Goal: Task Accomplishment & Management: Complete application form

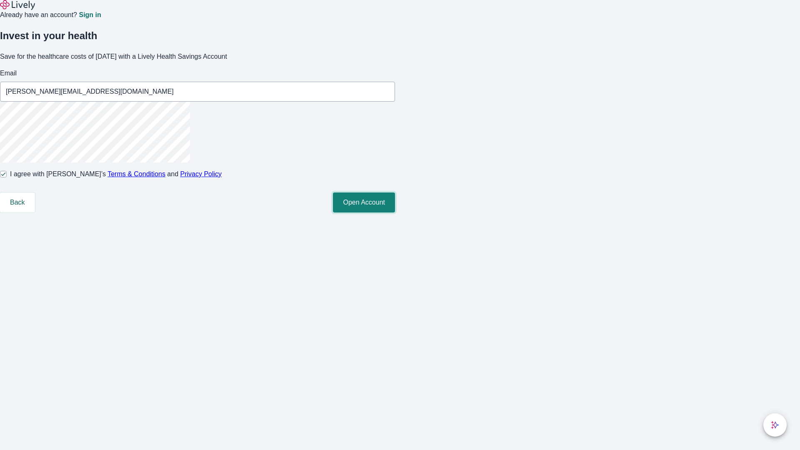
click at [395, 212] on button "Open Account" at bounding box center [364, 202] width 62 height 20
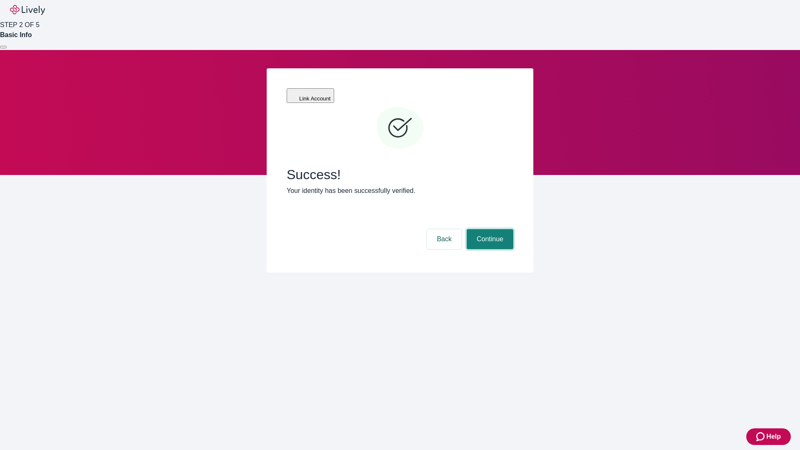
click at [513, 229] on button "Continue" at bounding box center [490, 239] width 47 height 20
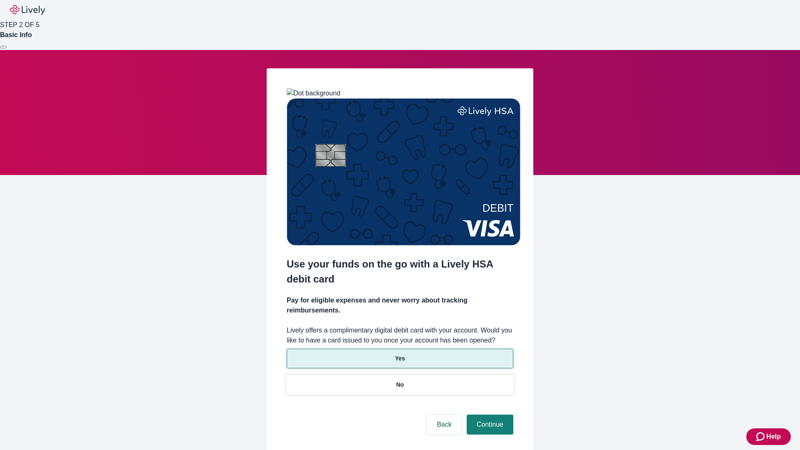
click at [400, 354] on p "Yes" at bounding box center [400, 358] width 10 height 9
click at [489, 415] on button "Continue" at bounding box center [490, 425] width 47 height 20
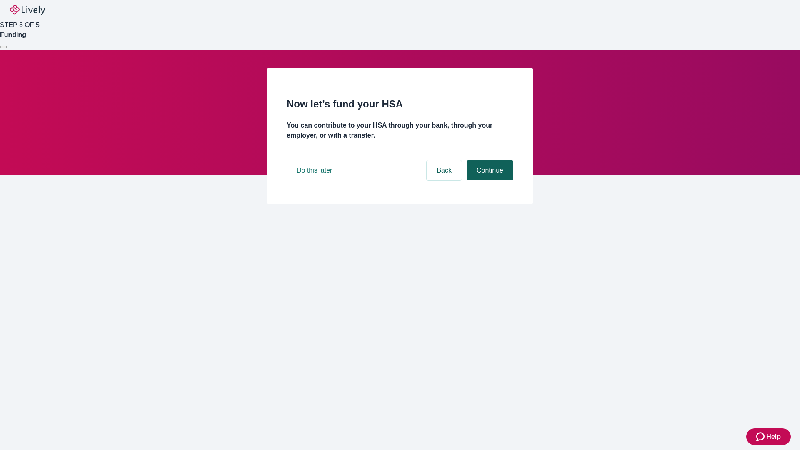
click at [489, 180] on button "Continue" at bounding box center [490, 170] width 47 height 20
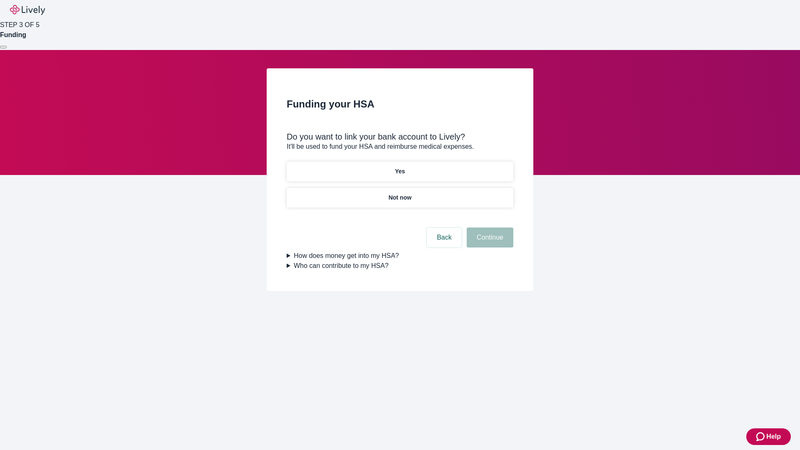
click at [400, 167] on p "Yes" at bounding box center [400, 171] width 10 height 9
click at [489, 227] on button "Continue" at bounding box center [490, 237] width 47 height 20
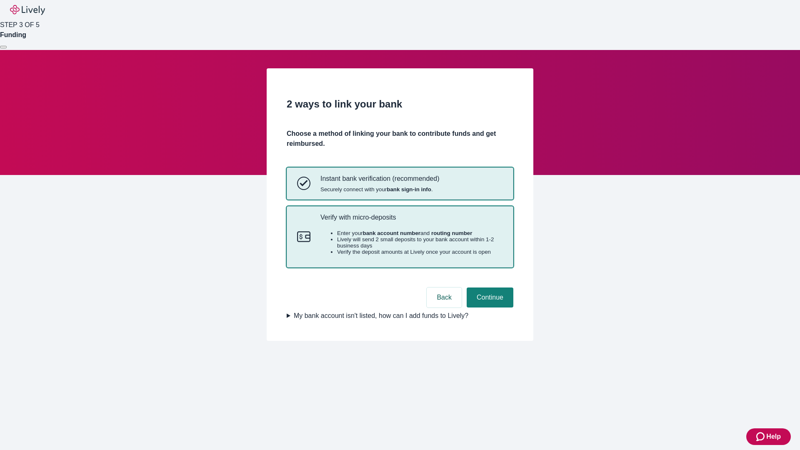
click at [411, 221] on p "Verify with micro-deposits" at bounding box center [411, 217] width 182 height 8
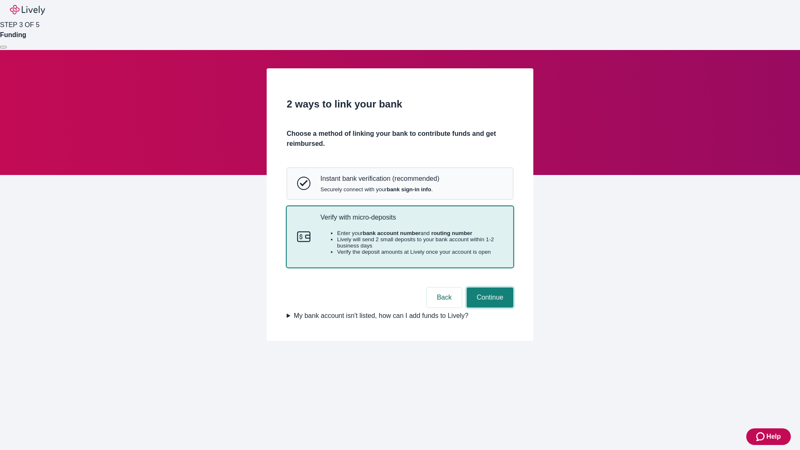
click at [489, 307] on button "Continue" at bounding box center [490, 297] width 47 height 20
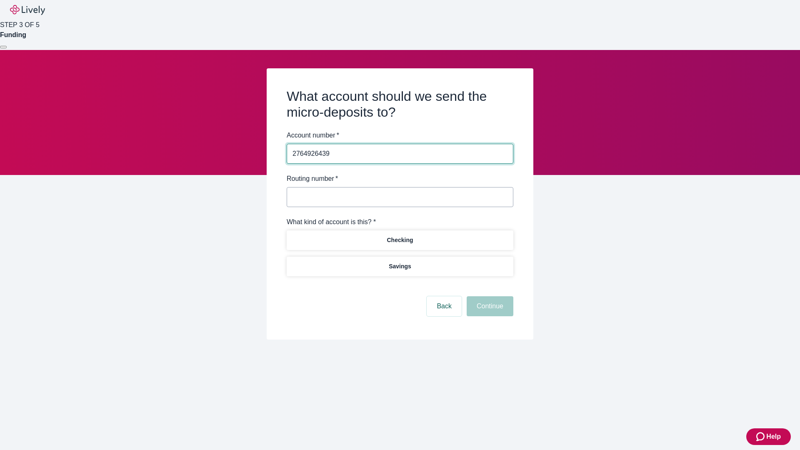
type input "2764926439"
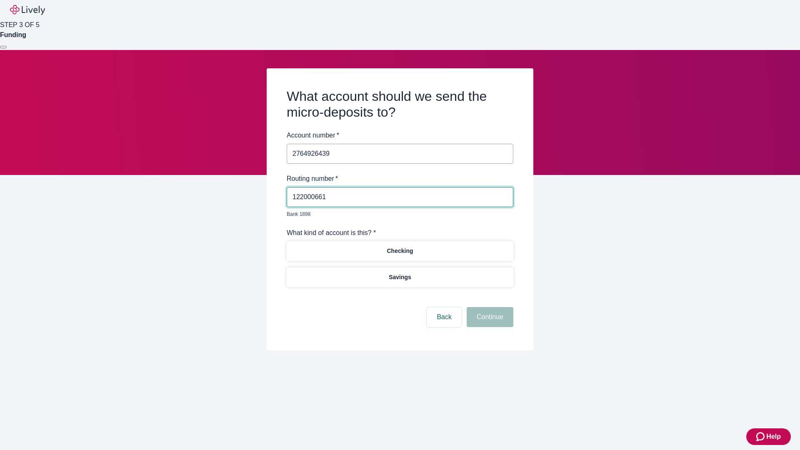
type input "122000661"
click at [400, 247] on p "Checking" at bounding box center [400, 251] width 26 height 9
click at [489, 307] on button "Continue" at bounding box center [490, 317] width 47 height 20
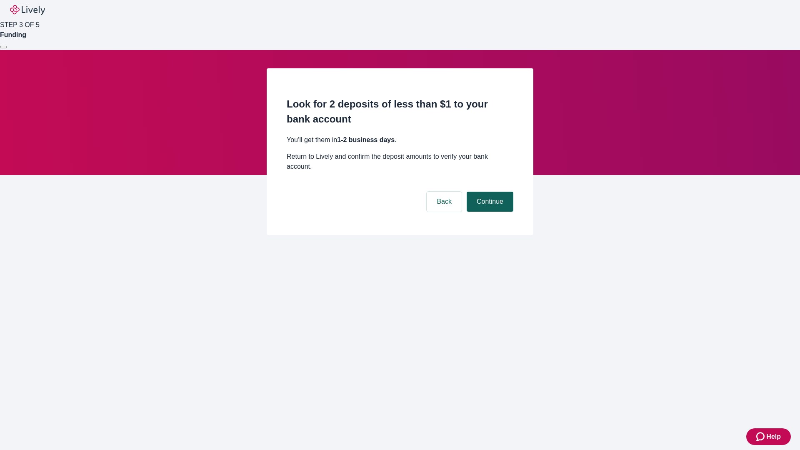
click at [489, 192] on button "Continue" at bounding box center [490, 202] width 47 height 20
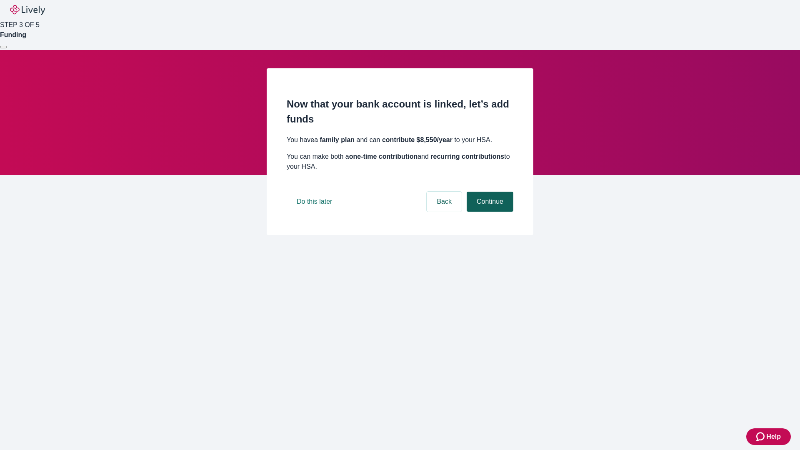
click at [489, 212] on button "Continue" at bounding box center [490, 202] width 47 height 20
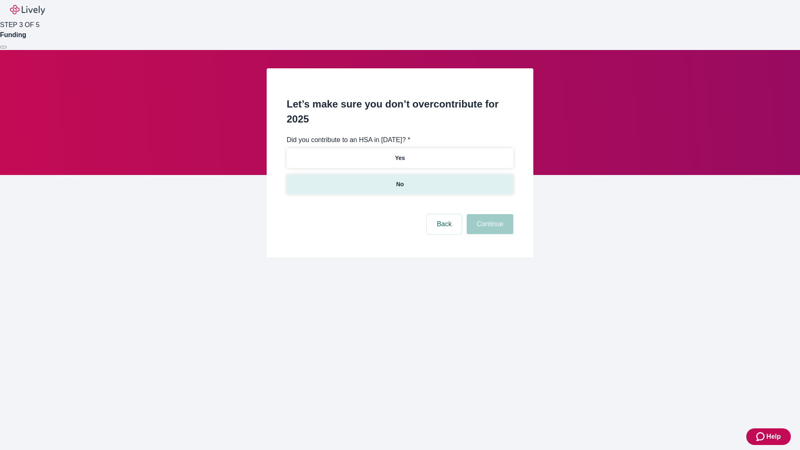
click at [400, 180] on p "No" at bounding box center [400, 184] width 8 height 9
click at [489, 214] on button "Continue" at bounding box center [490, 224] width 47 height 20
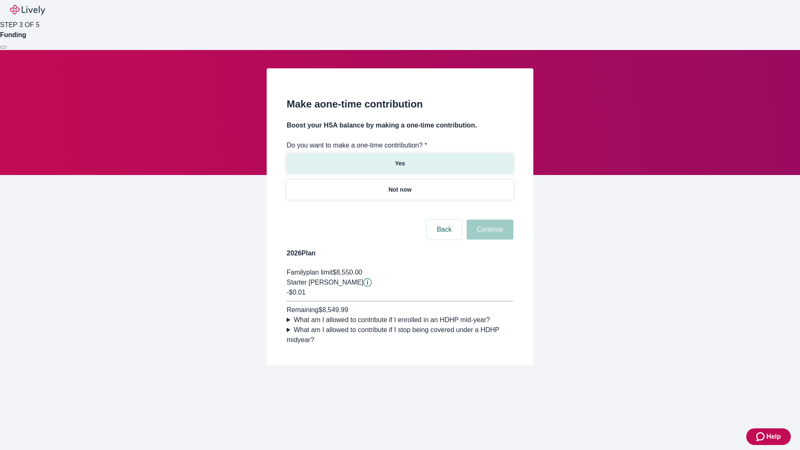
click at [400, 159] on p "Yes" at bounding box center [400, 163] width 10 height 9
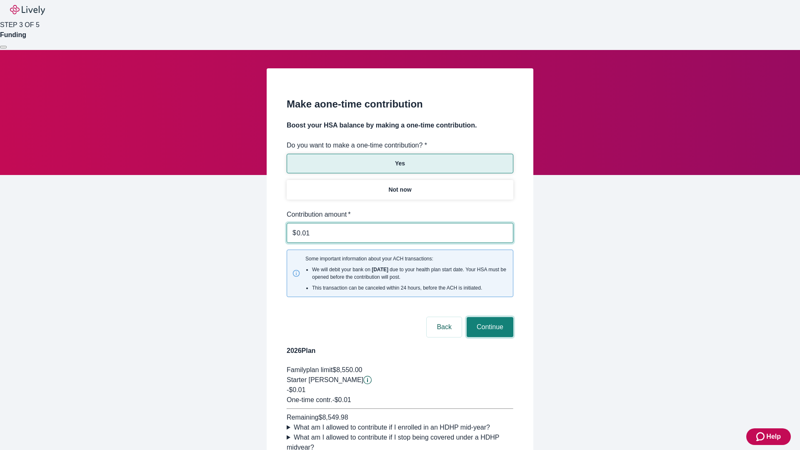
click at [489, 317] on button "Continue" at bounding box center [490, 327] width 47 height 20
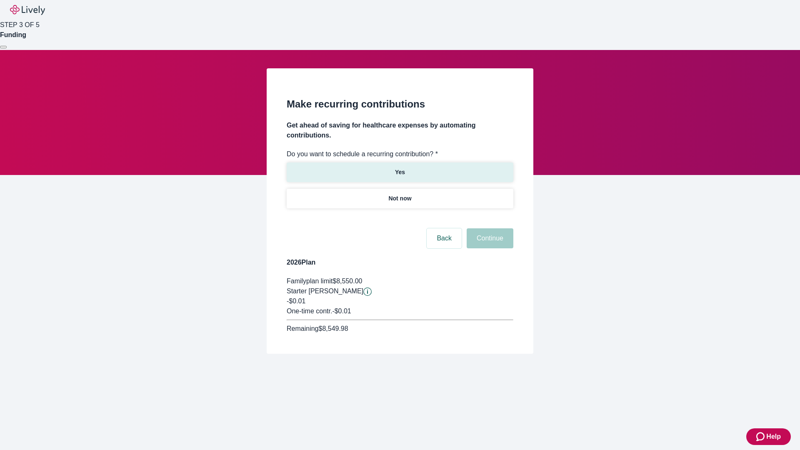
click at [400, 168] on p "Yes" at bounding box center [400, 172] width 10 height 9
click at [400, 218] on body "Help STEP 3 OF 5 Funding Make recurring contributions Get ahead of saving for h…" at bounding box center [400, 197] width 800 height 394
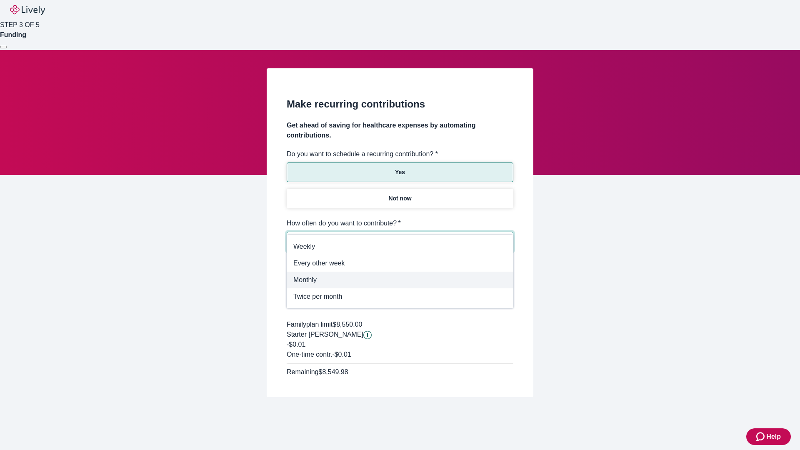
click at [400, 272] on li "Monthly" at bounding box center [400, 280] width 227 height 17
type input "Monthly"
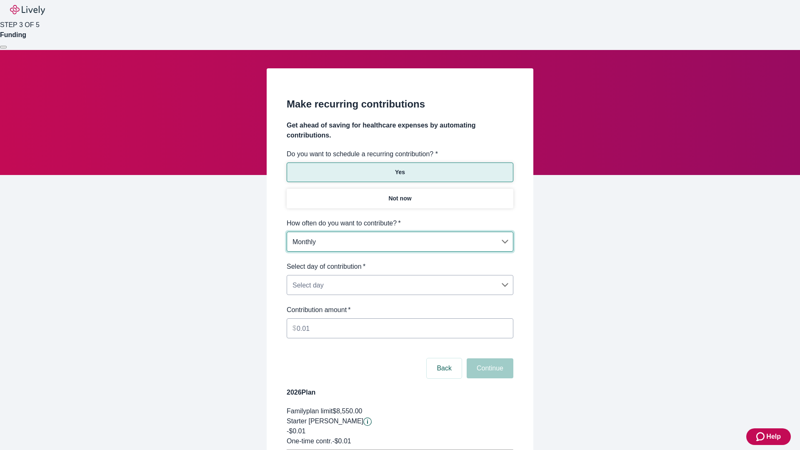
click at [400, 262] on body "Help STEP 3 OF 5 Funding Make recurring contributions Get ahead of saving for h…" at bounding box center [400, 262] width 800 height 524
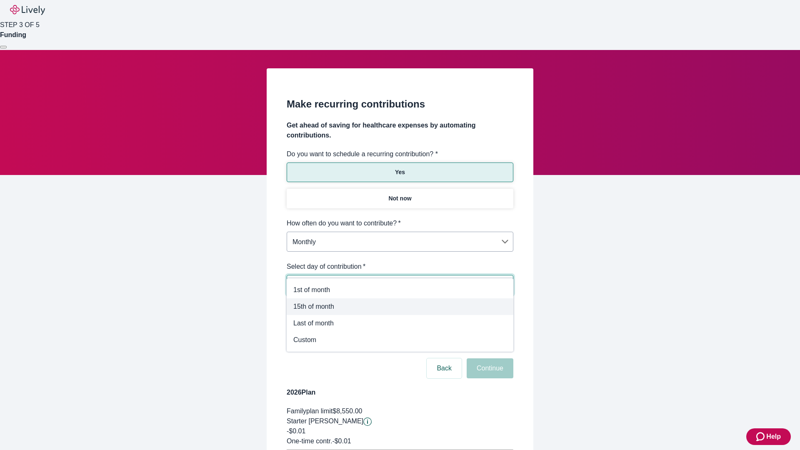
click at [400, 307] on span "15th of month" at bounding box center [399, 307] width 213 height 10
type input "Monthly15th"
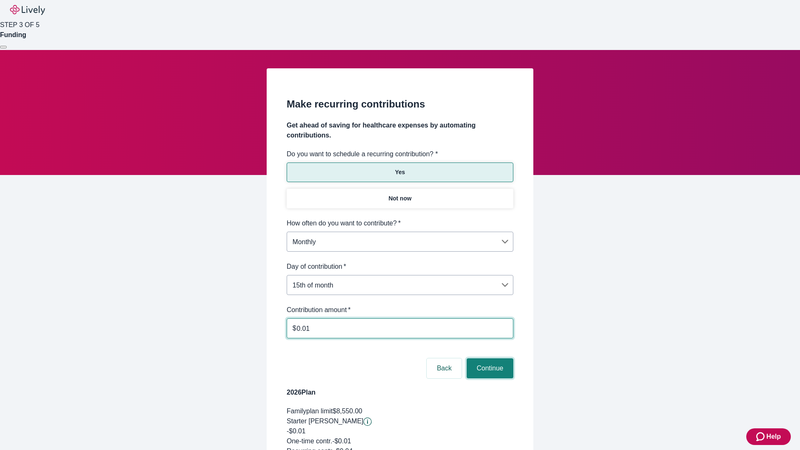
click at [489, 358] on button "Continue" at bounding box center [490, 368] width 47 height 20
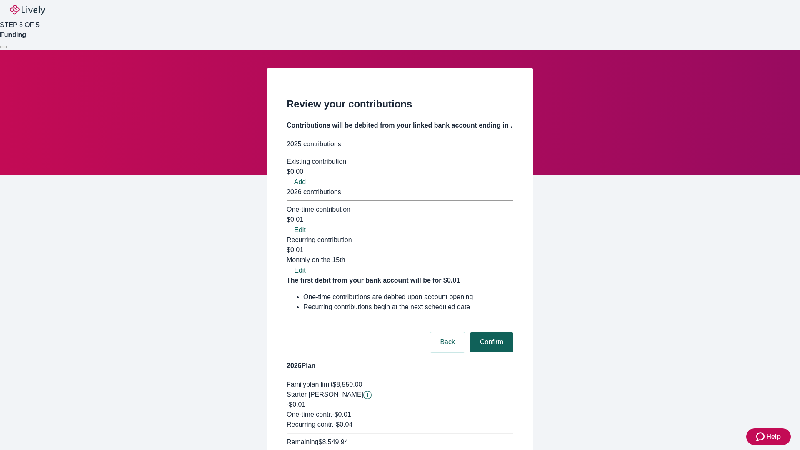
click at [490, 332] on button "Confirm" at bounding box center [491, 342] width 43 height 20
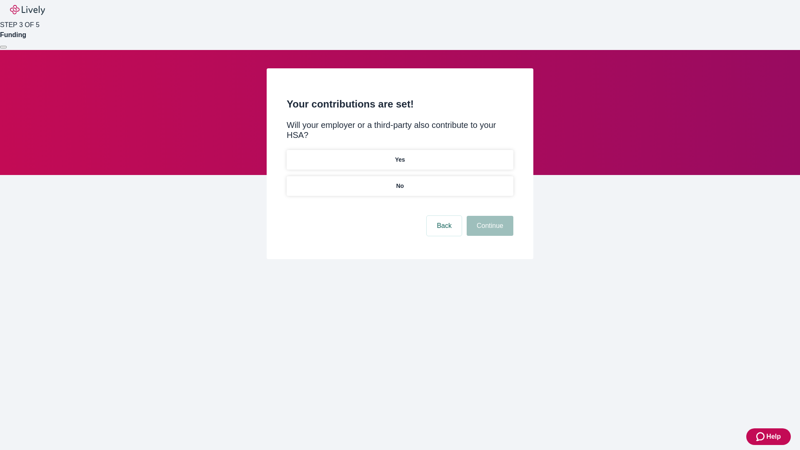
click at [400, 155] on p "Yes" at bounding box center [400, 159] width 10 height 9
click at [489, 216] on button "Continue" at bounding box center [490, 226] width 47 height 20
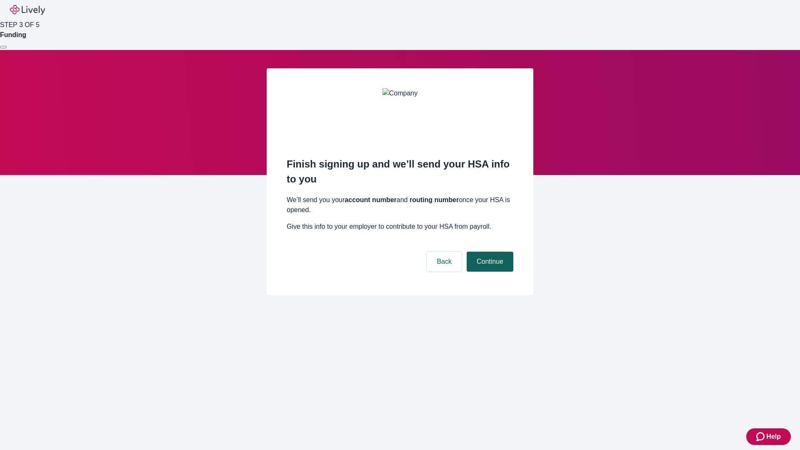
click at [489, 252] on button "Continue" at bounding box center [490, 262] width 47 height 20
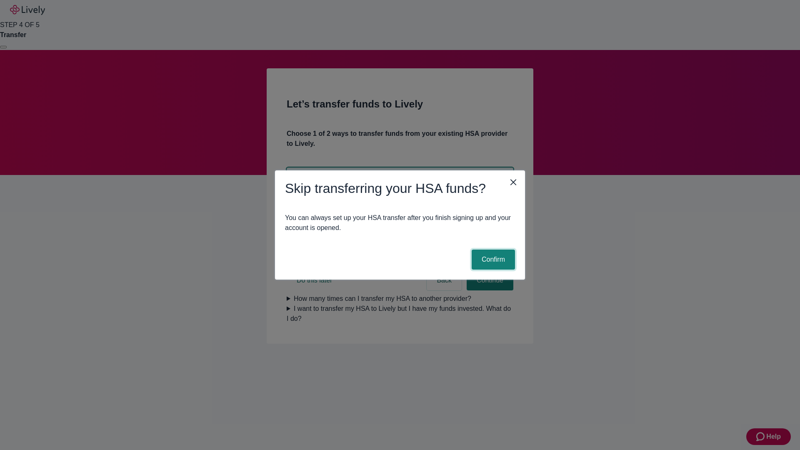
click at [492, 260] on button "Confirm" at bounding box center [493, 260] width 43 height 20
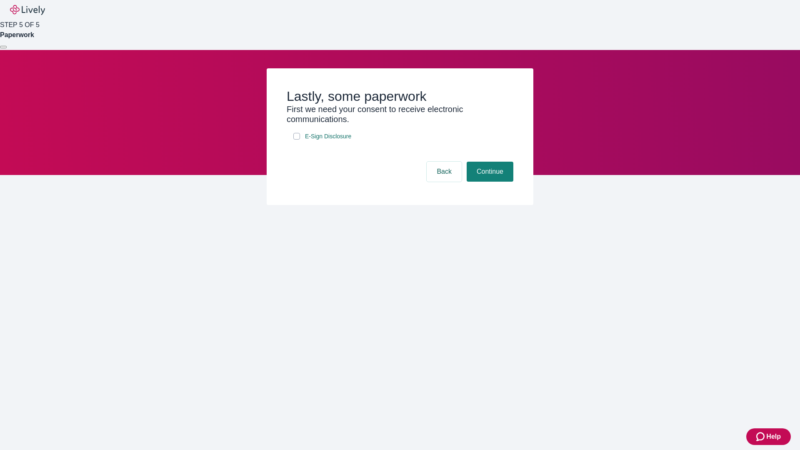
click at [297, 140] on input "E-Sign Disclosure" at bounding box center [296, 136] width 7 height 7
checkbox input "true"
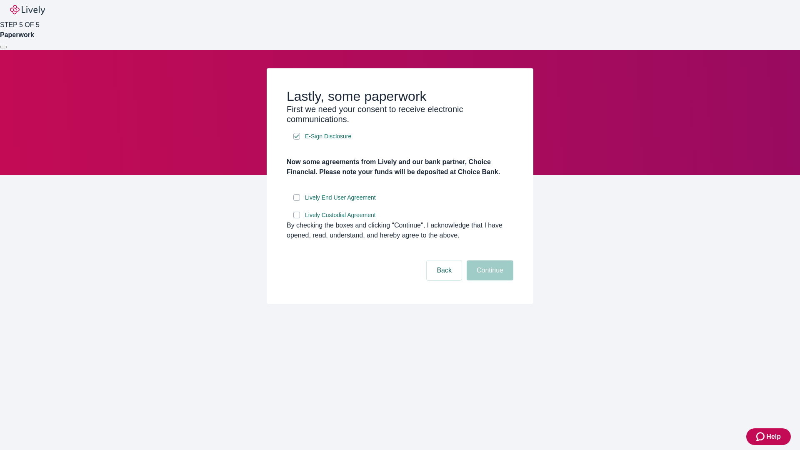
click at [297, 201] on input "Lively End User Agreement" at bounding box center [296, 197] width 7 height 7
checkbox input "true"
click at [297, 218] on input "Lively Custodial Agreement" at bounding box center [296, 215] width 7 height 7
checkbox input "true"
click at [489, 280] on button "Continue" at bounding box center [490, 270] width 47 height 20
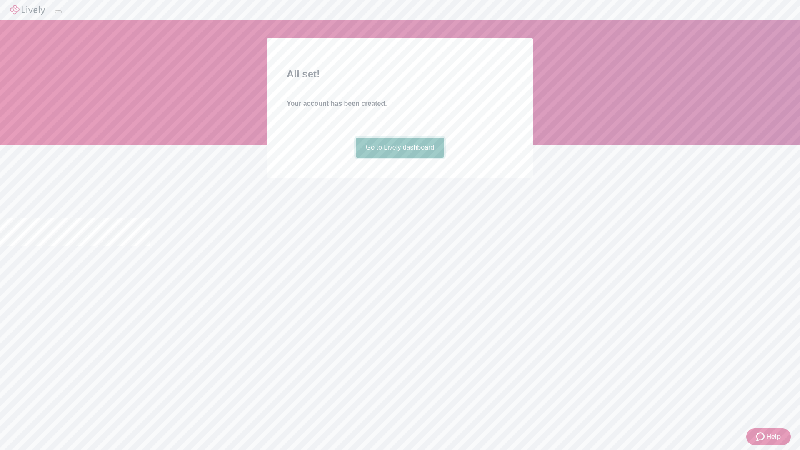
click at [400, 157] on link "Go to Lively dashboard" at bounding box center [400, 147] width 89 height 20
